Goal: Navigation & Orientation: Find specific page/section

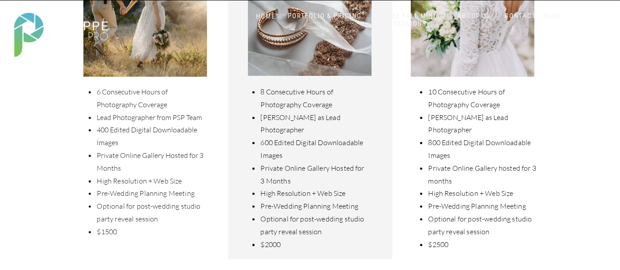
scroll to position [441, 0]
